Goal: Task Accomplishment & Management: Manage account settings

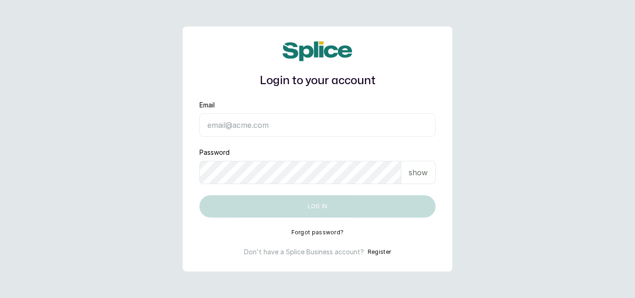
type input "yusufkadri30@gmail.com"
click at [412, 179] on div "show" at bounding box center [418, 172] width 34 height 23
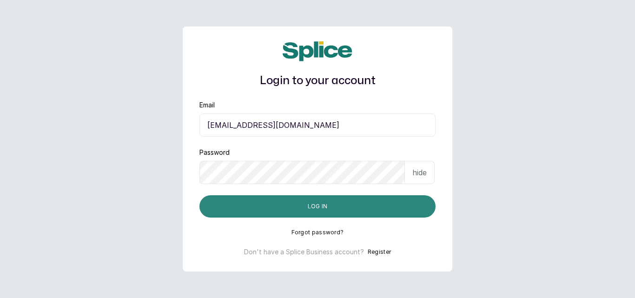
click at [334, 211] on button "Log in" at bounding box center [318, 206] width 236 height 22
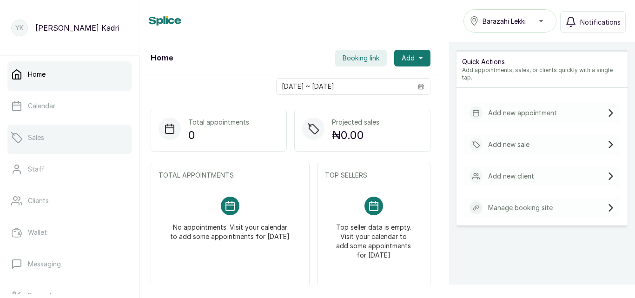
click at [41, 135] on p "Sales" at bounding box center [36, 137] width 16 height 9
